Goal: Information Seeking & Learning: Learn about a topic

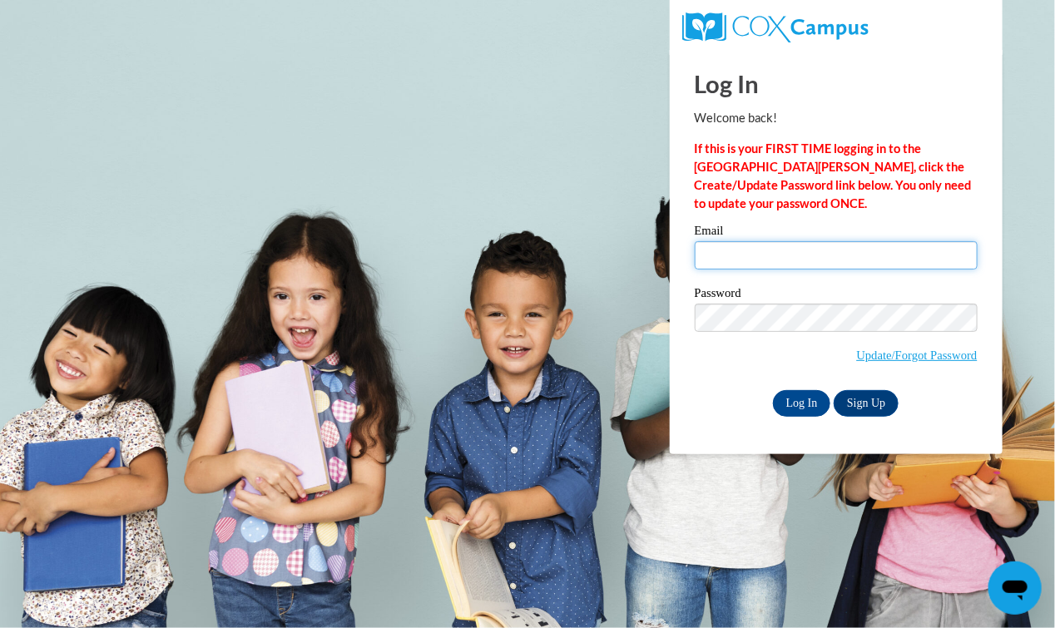
click at [741, 256] on input "Email" at bounding box center [836, 255] width 283 height 28
type input "i"
type input "[PERSON_NAME][EMAIL_ADDRESS][PERSON_NAME][DOMAIN_NAME]"
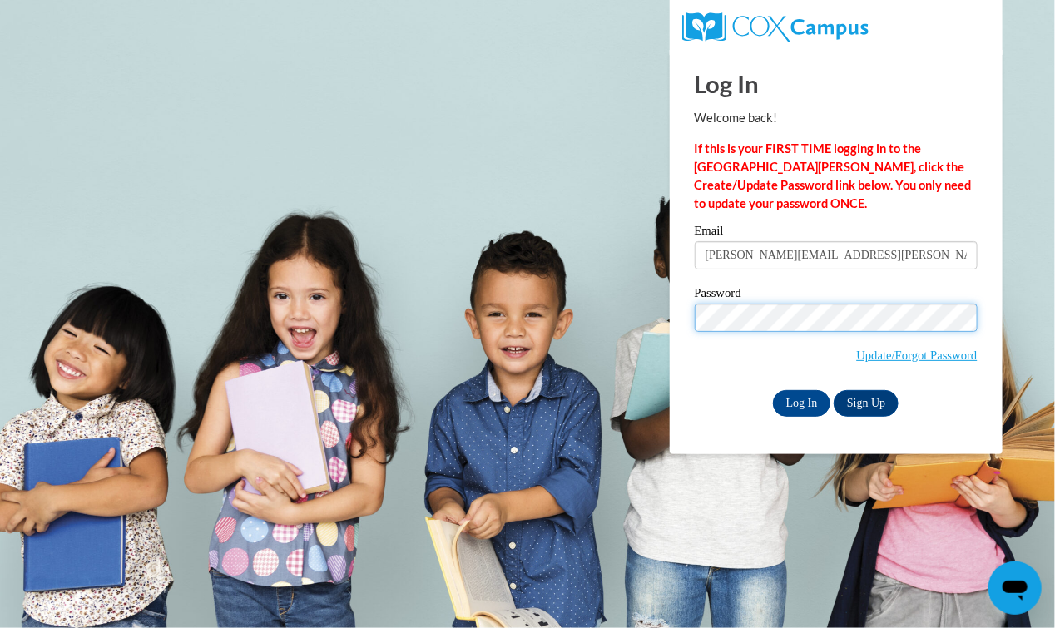
click at [773, 390] on input "Log In" at bounding box center [802, 403] width 58 height 27
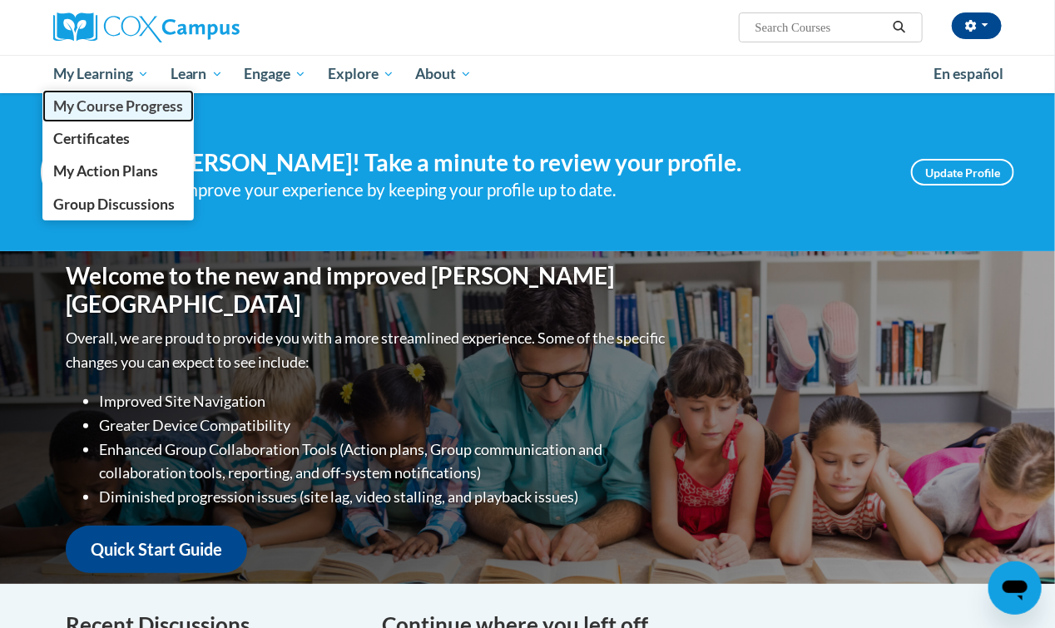
click at [112, 101] on span "My Course Progress" at bounding box center [118, 105] width 130 height 17
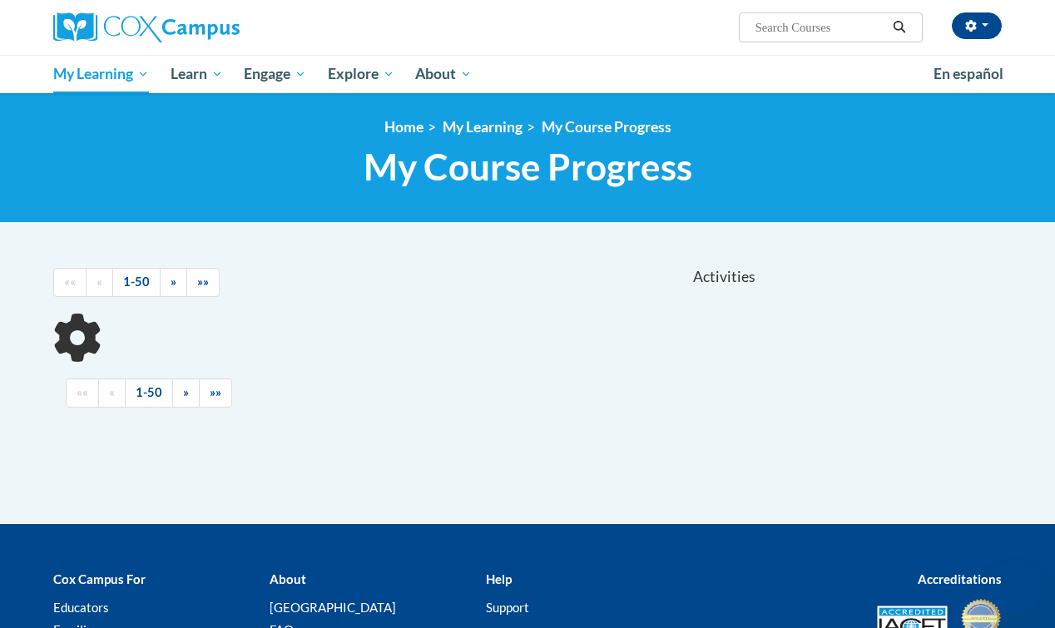
click at [112, 101] on div "<en>My Learning</en><fr>New fr_My Learning</fr><it>New it_My Learning</it><de>N…" at bounding box center [527, 158] width 1055 height 130
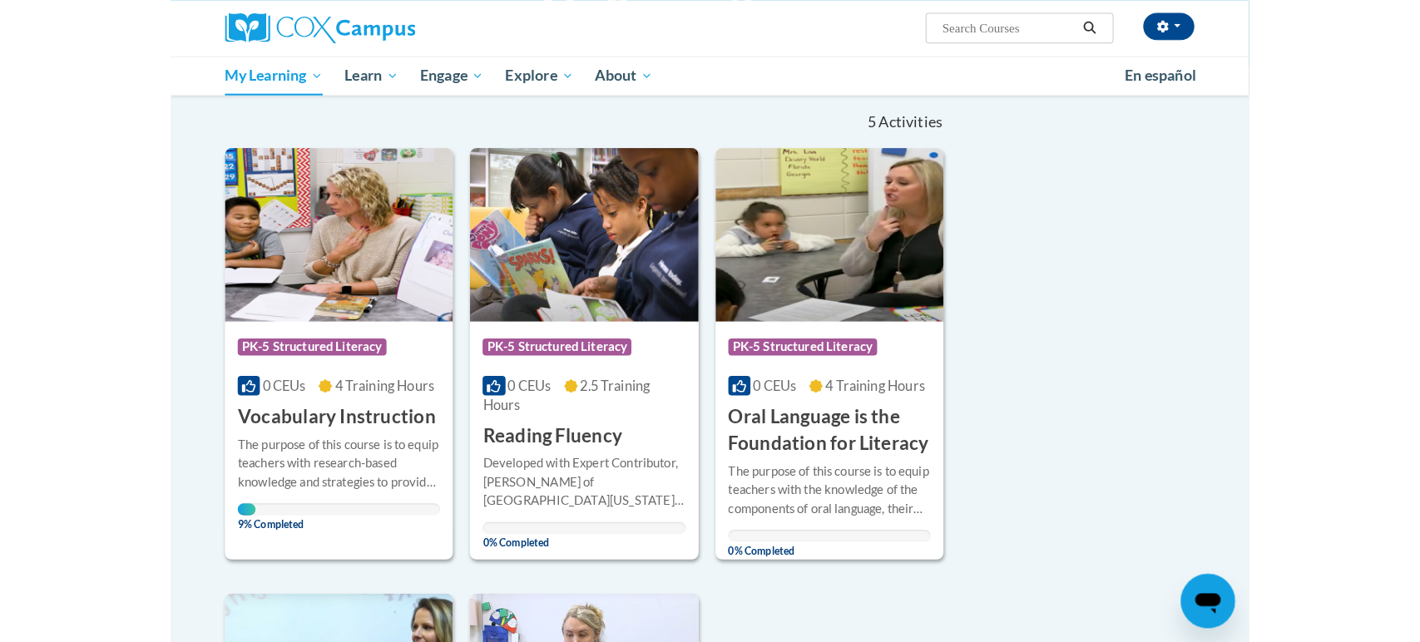
scroll to position [146, 0]
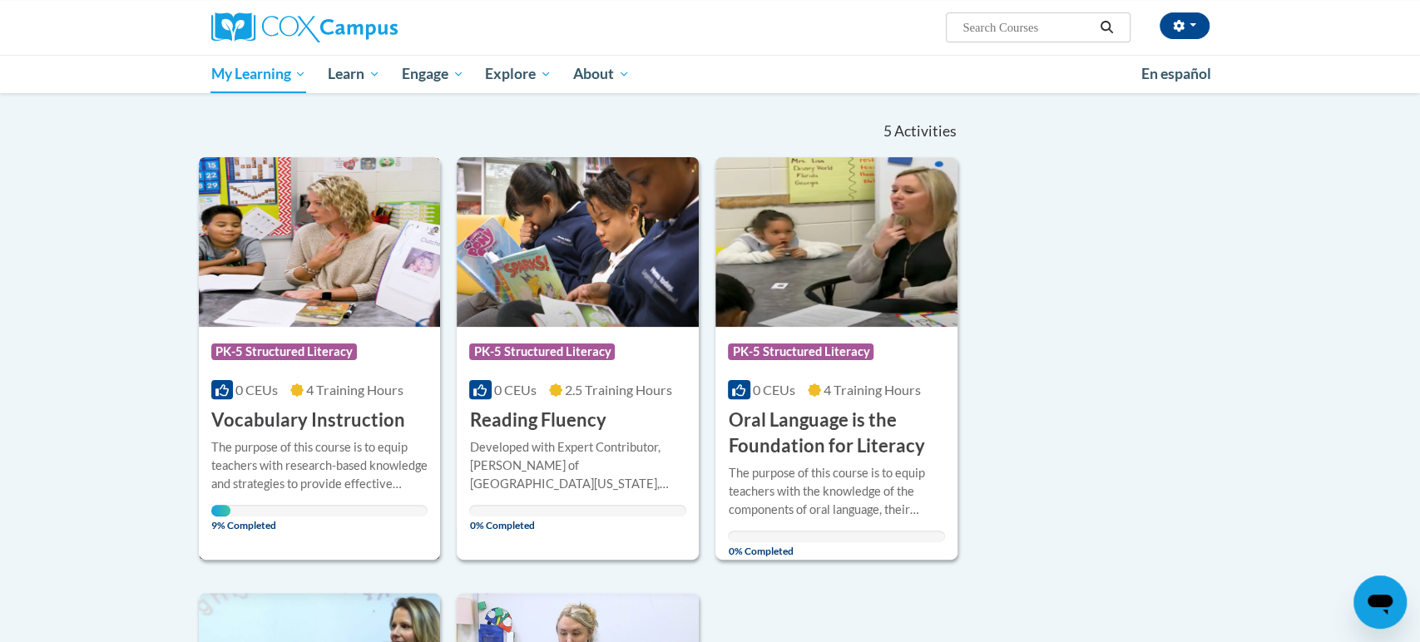
click at [361, 464] on div "The purpose of this course is to equip teachers with research-based knowledge a…" at bounding box center [319, 466] width 217 height 55
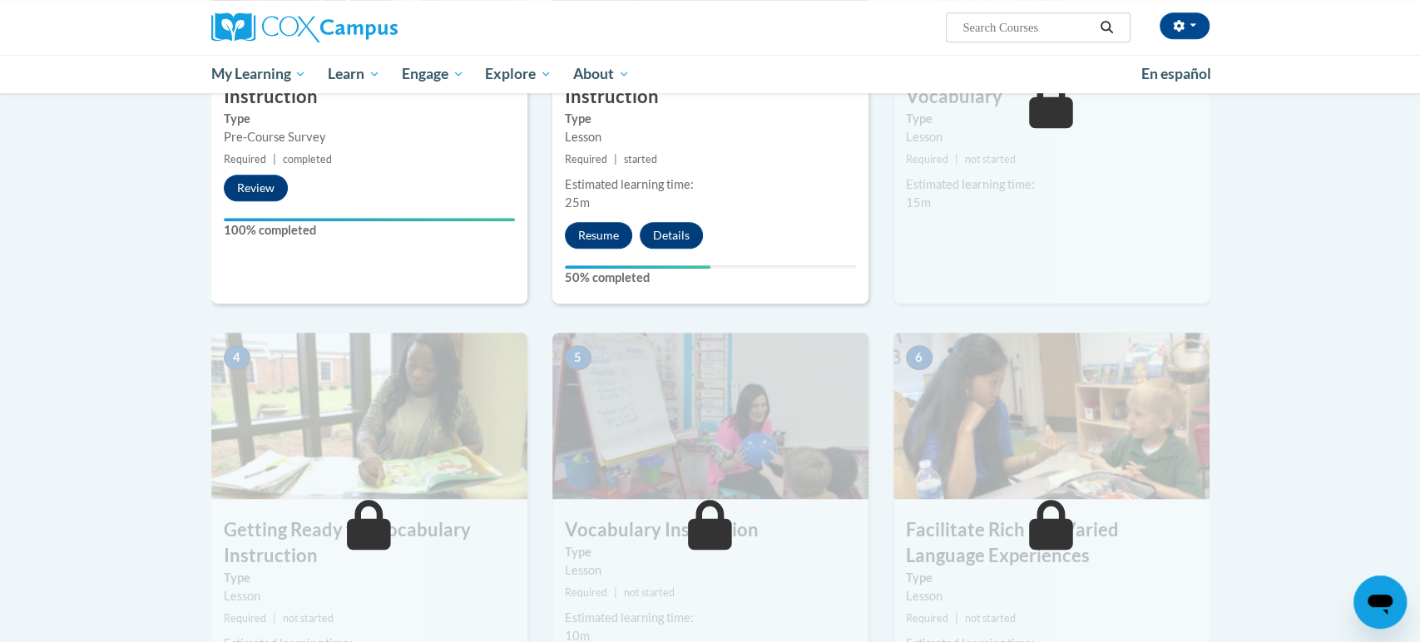
scroll to position [565, 0]
